Goal: Navigation & Orientation: Find specific page/section

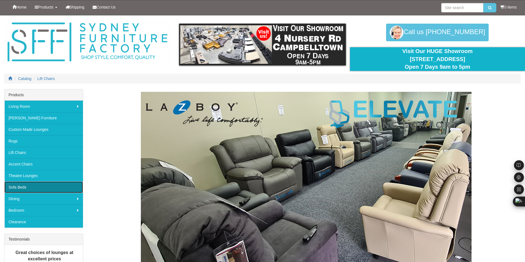
click at [48, 188] on link "Sofa Beds" at bounding box center [43, 188] width 78 height 12
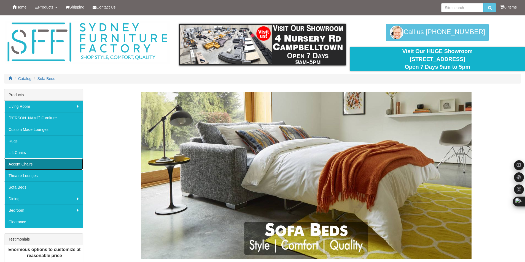
click at [51, 161] on link "Accent Chairs" at bounding box center [43, 165] width 78 height 12
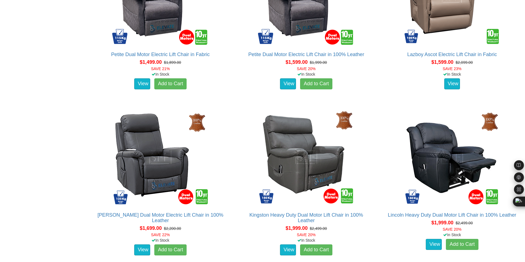
scroll to position [383, 0]
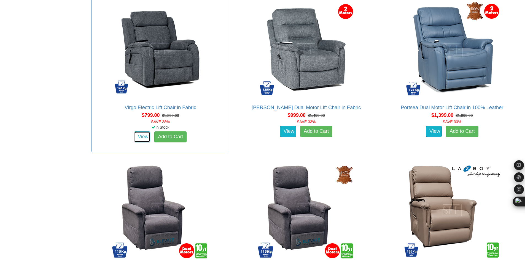
click at [141, 137] on link "View" at bounding box center [142, 137] width 16 height 11
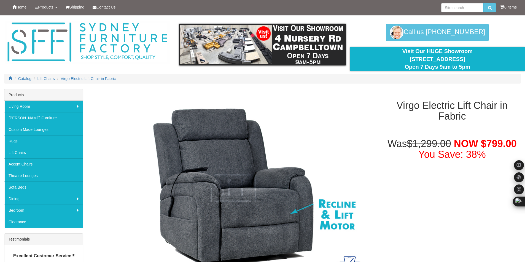
scroll to position [230, 0]
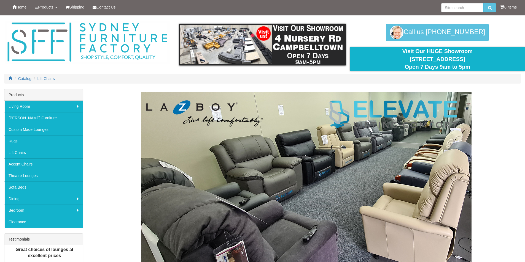
scroll to position [383, 0]
